Goal: Obtain resource: Download file/media

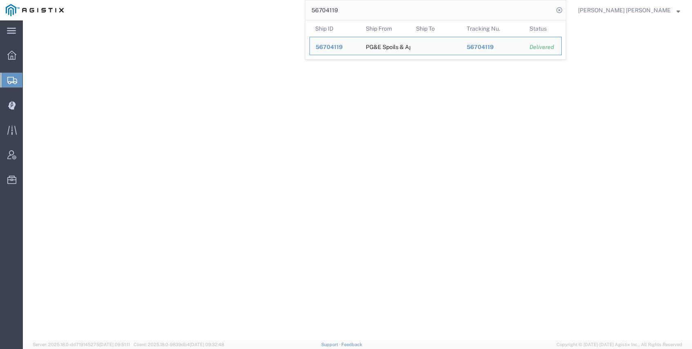
click at [427, 11] on input "56704119" at bounding box center [429, 10] width 248 height 20
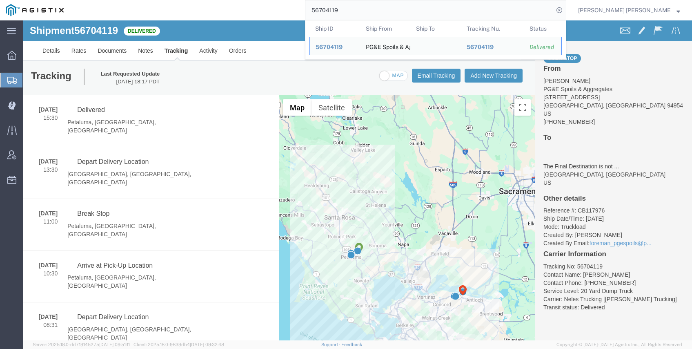
drag, startPoint x: 374, startPoint y: 7, endPoint x: 313, endPoint y: 0, distance: 61.6
click at [317, 0] on div "56704119 Ship ID Ship From Ship To Tracking Nu. Status Ship ID 56704119 Ship Fr…" at bounding box center [317, 10] width 497 height 20
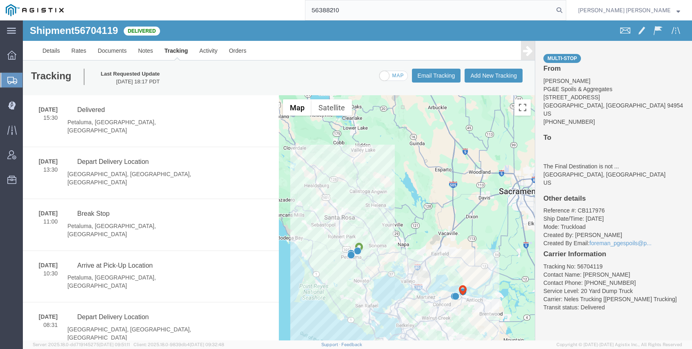
type input "56388210"
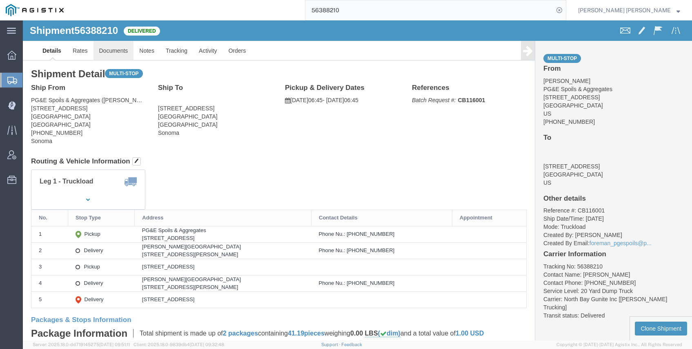
click link "Documents"
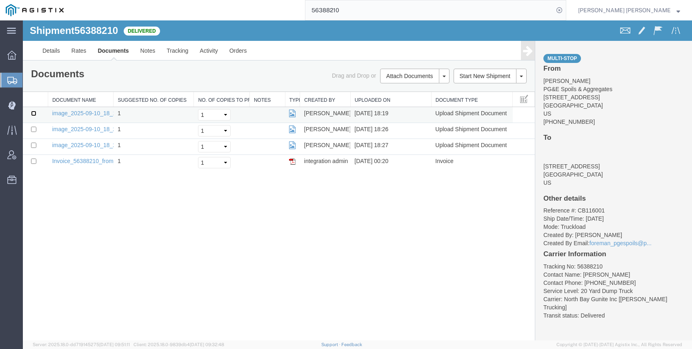
click at [35, 114] on input "checkbox" at bounding box center [33, 113] width 5 height 5
checkbox input "true"
click at [35, 129] on input "checkbox" at bounding box center [33, 129] width 5 height 5
checkbox input "true"
click at [34, 142] on input "checkbox" at bounding box center [33, 144] width 5 height 5
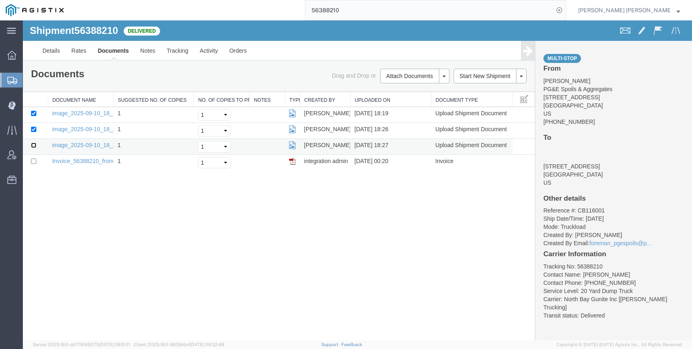
checkbox input "true"
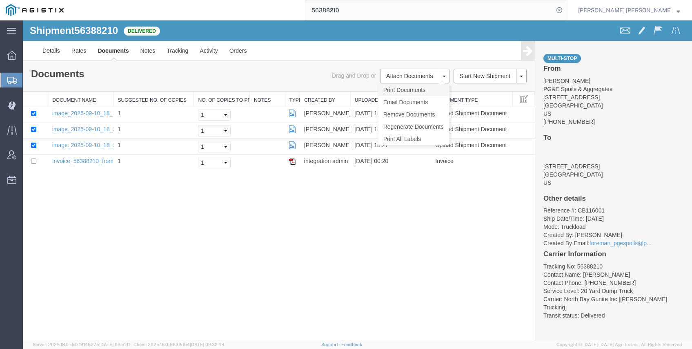
click at [401, 91] on link "Print Documents" at bounding box center [413, 90] width 71 height 12
click at [167, 51] on link "Tracking" at bounding box center [177, 51] width 33 height 20
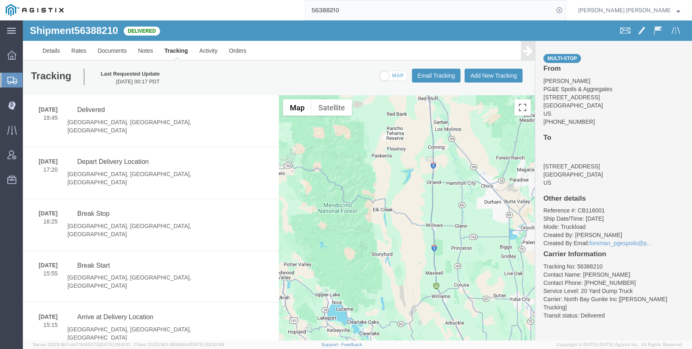
scroll to position [2, 0]
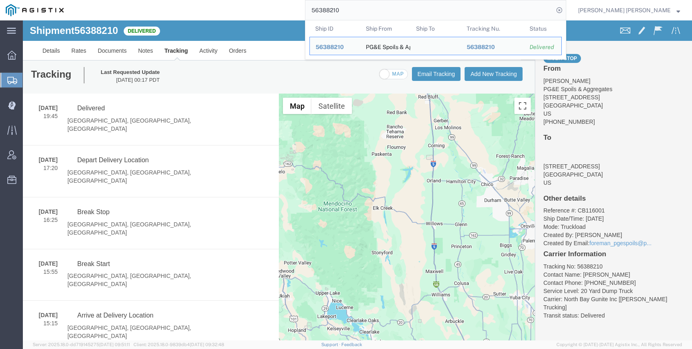
click at [391, 11] on input "56388210" at bounding box center [429, 10] width 248 height 20
drag, startPoint x: 366, startPoint y: 7, endPoint x: 284, endPoint y: 4, distance: 82.1
click at [287, 4] on div "56388210 Ship ID Ship From Ship To Tracking Nu. Status Ship ID 56388210 Ship Fr…" at bounding box center [317, 10] width 497 height 20
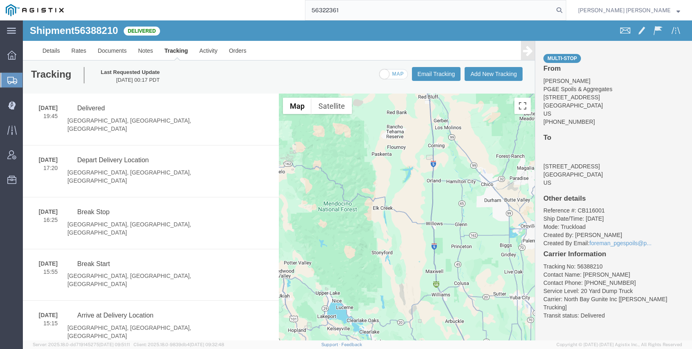
type input "56322361"
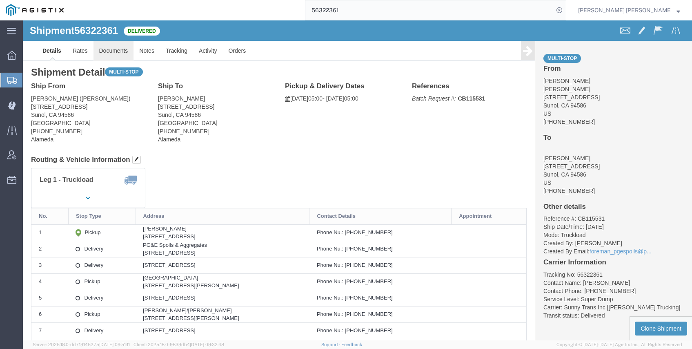
click link "Documents"
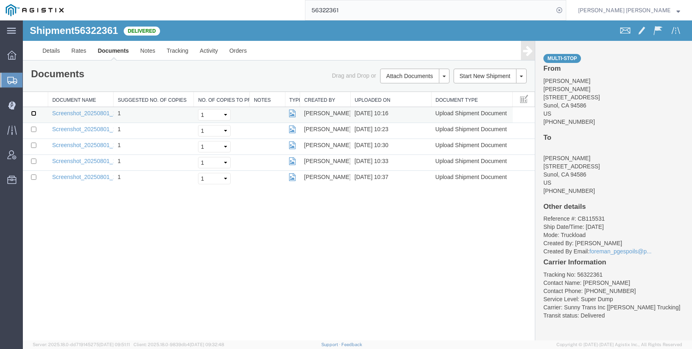
click at [33, 113] on input "checkbox" at bounding box center [33, 113] width 5 height 5
checkbox input "true"
click at [35, 128] on input "checkbox" at bounding box center [33, 129] width 5 height 5
checkbox input "true"
click at [34, 141] on td at bounding box center [35, 147] width 25 height 16
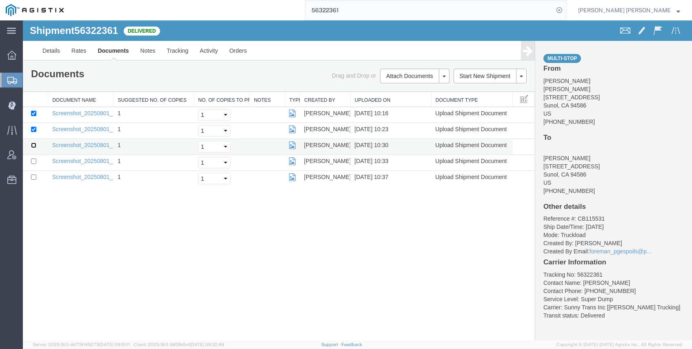
click at [34, 145] on input "checkbox" at bounding box center [33, 144] width 5 height 5
checkbox input "true"
click at [34, 164] on td at bounding box center [35, 163] width 25 height 16
click at [34, 176] on input "checkbox" at bounding box center [33, 176] width 5 height 5
checkbox input "true"
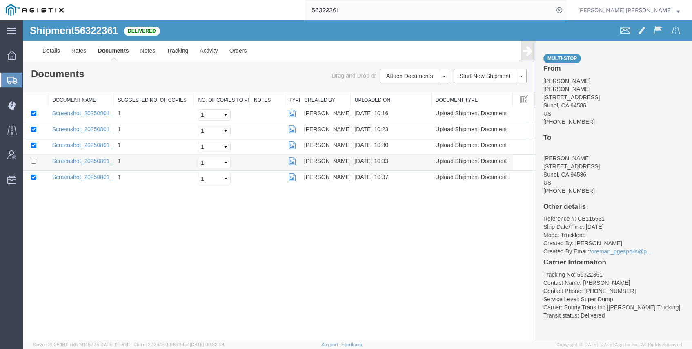
click at [37, 158] on td at bounding box center [35, 163] width 25 height 16
click at [36, 161] on input "checkbox" at bounding box center [33, 160] width 5 height 5
checkbox input "true"
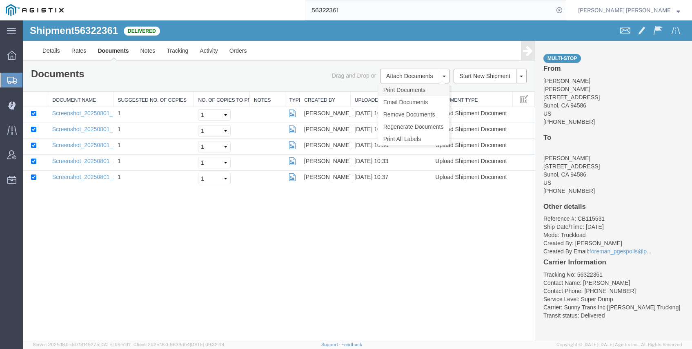
click at [410, 89] on link "Print Documents" at bounding box center [413, 90] width 71 height 12
click at [565, 13] on icon at bounding box center [558, 9] width 11 height 11
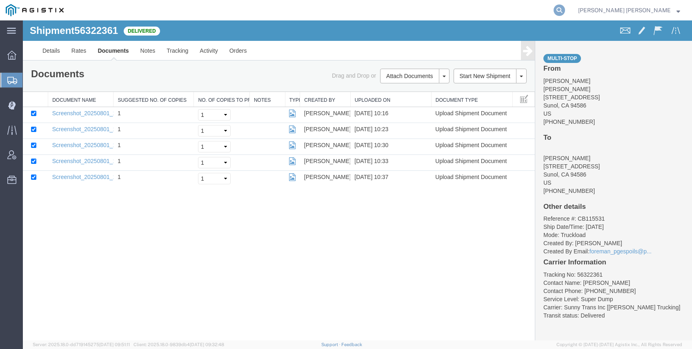
click at [565, 9] on icon at bounding box center [558, 9] width 11 height 11
click at [499, 10] on input "search" at bounding box center [429, 10] width 248 height 20
paste input "56459208"
type input "56459208"
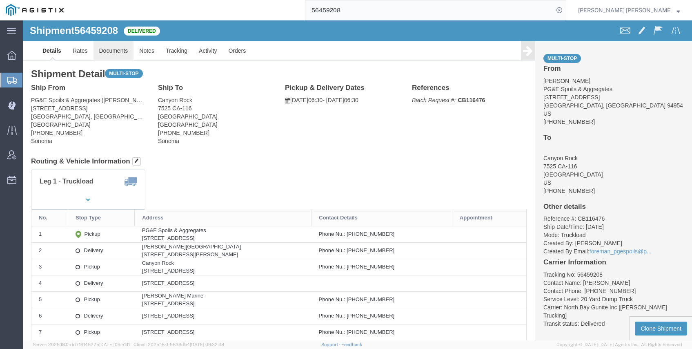
click link "Documents"
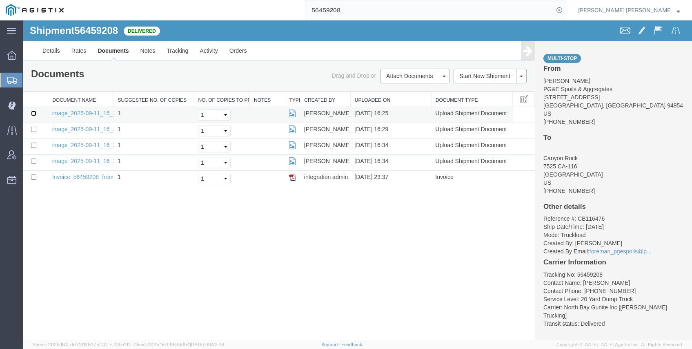
click at [35, 113] on input "checkbox" at bounding box center [33, 113] width 5 height 5
checkbox input "true"
click at [33, 127] on input "checkbox" at bounding box center [33, 129] width 5 height 5
checkbox input "true"
click at [35, 143] on input "checkbox" at bounding box center [33, 144] width 5 height 5
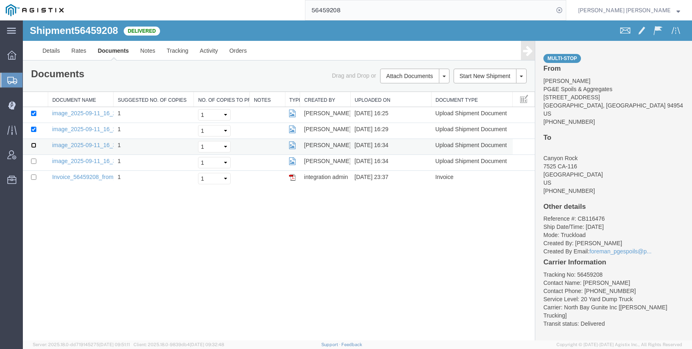
checkbox input "true"
click at [34, 159] on input "checkbox" at bounding box center [33, 160] width 5 height 5
checkbox input "true"
click at [23, 20] on link "Print Documents" at bounding box center [23, 20] width 0 height 0
